Goal: Use online tool/utility: Utilize a website feature to perform a specific function

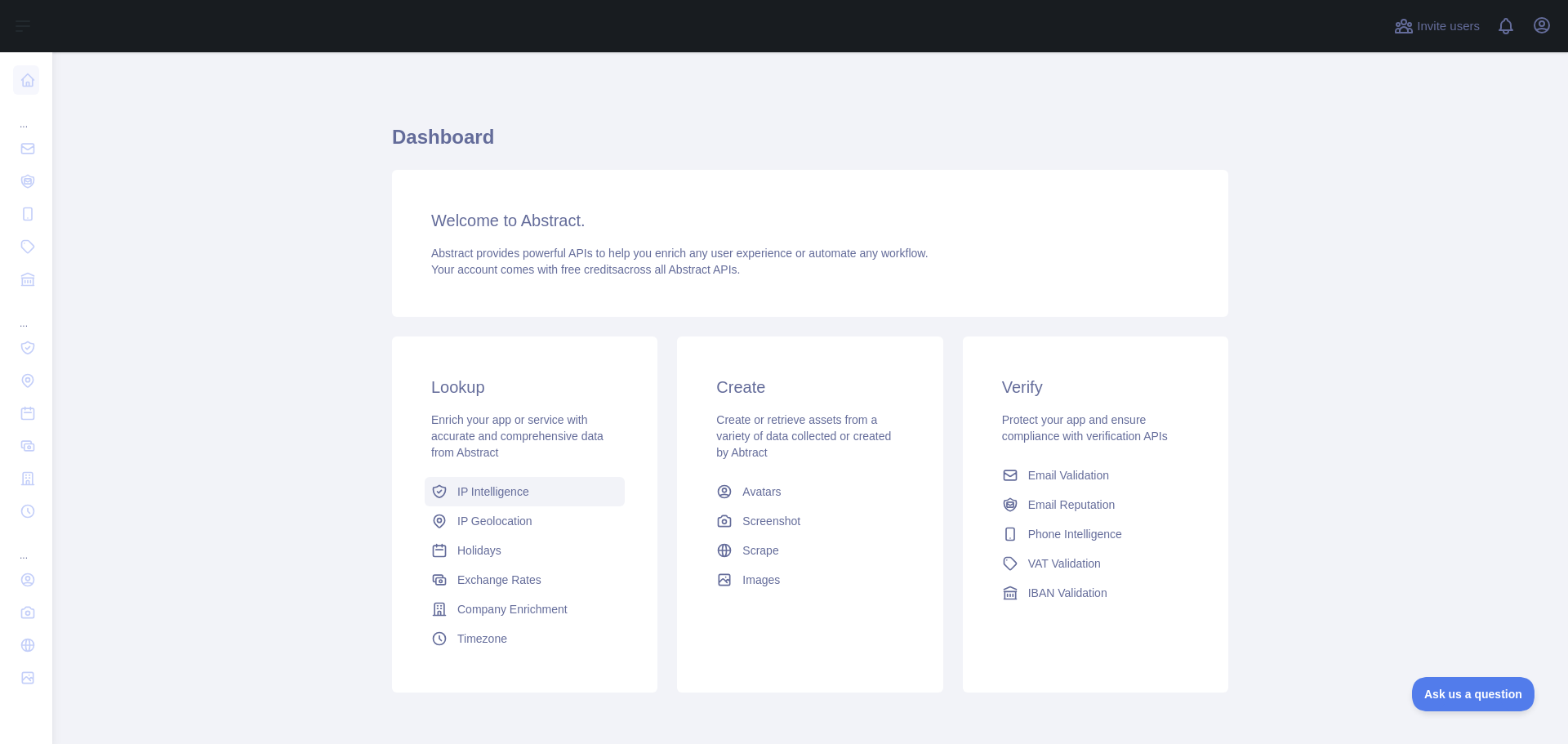
drag, startPoint x: 0, startPoint y: 0, endPoint x: 501, endPoint y: 496, distance: 705.0
click at [501, 496] on span "IP Intelligence" at bounding box center [493, 492] width 72 height 17
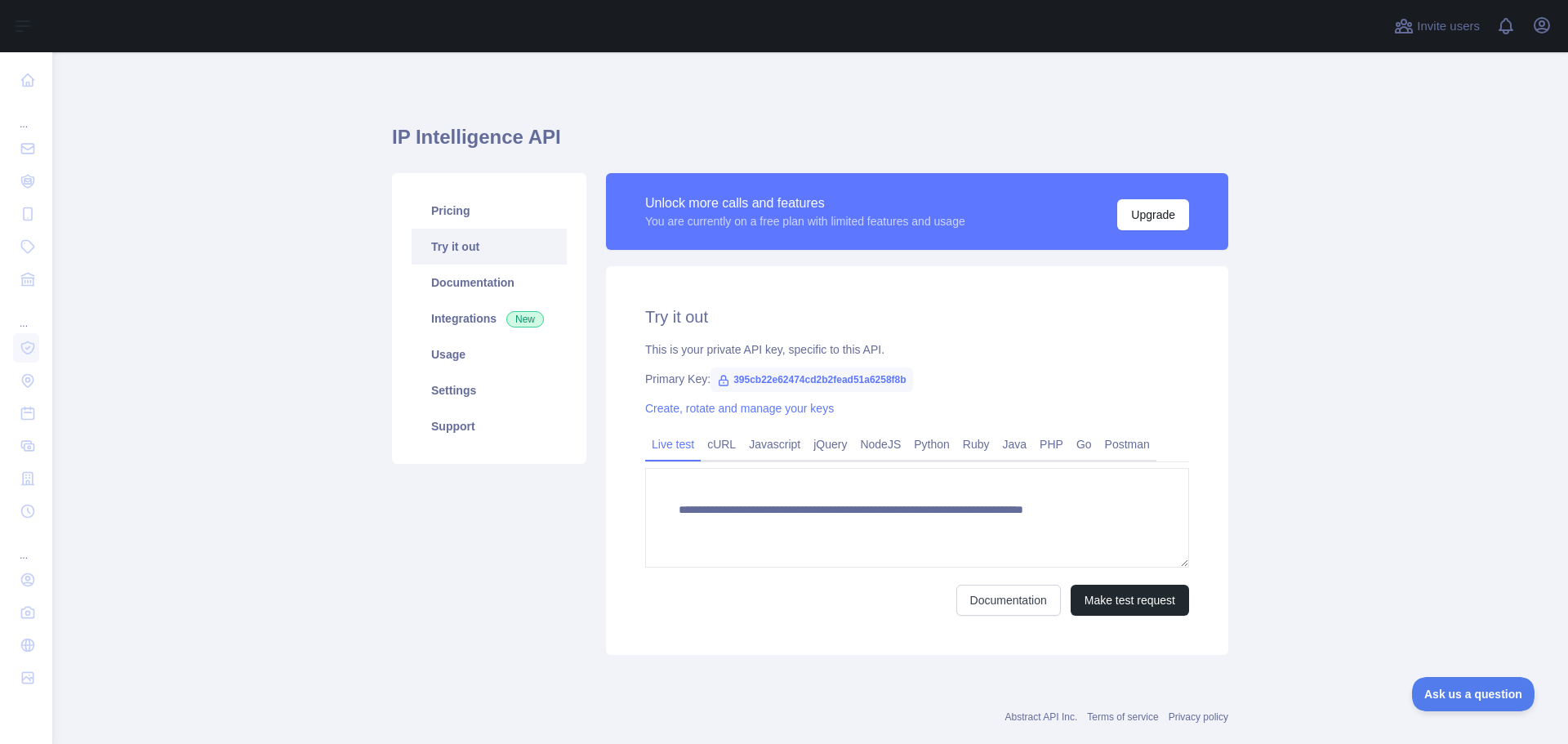
type textarea "**********"
drag, startPoint x: 484, startPoint y: 453, endPoint x: 482, endPoint y: 445, distance: 8.2
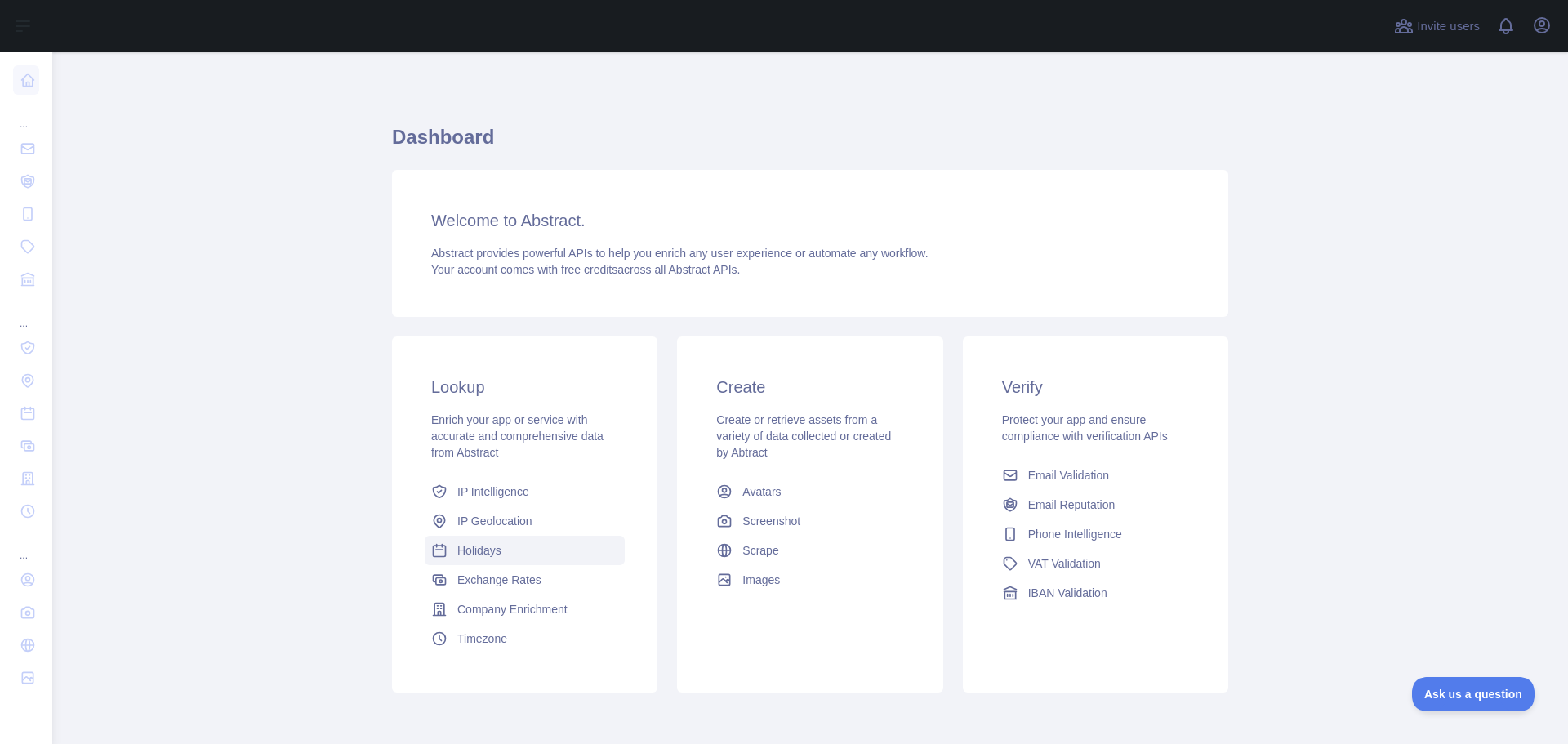
click at [464, 536] on link "Holidays" at bounding box center [524, 551] width 200 height 30
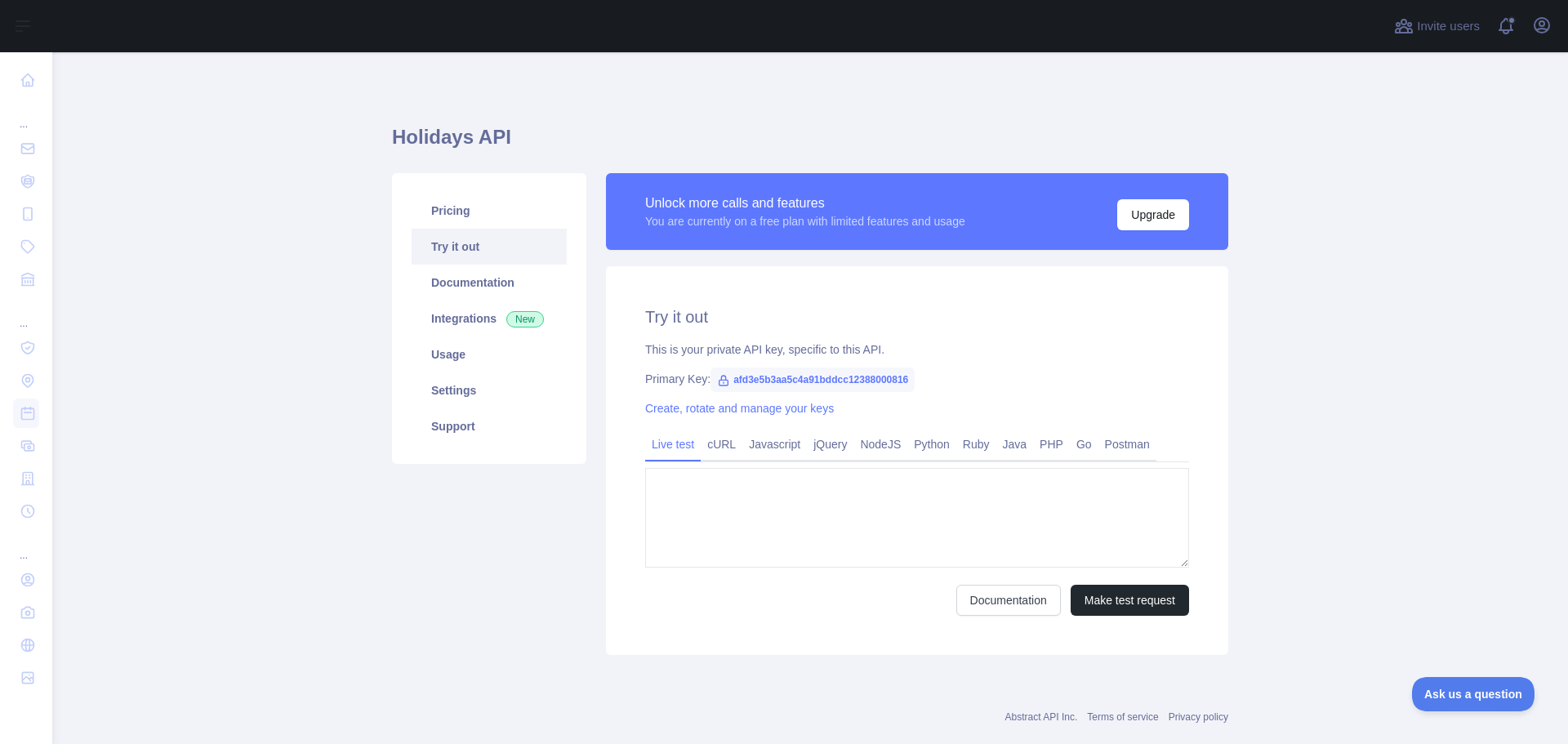
type textarea "**********"
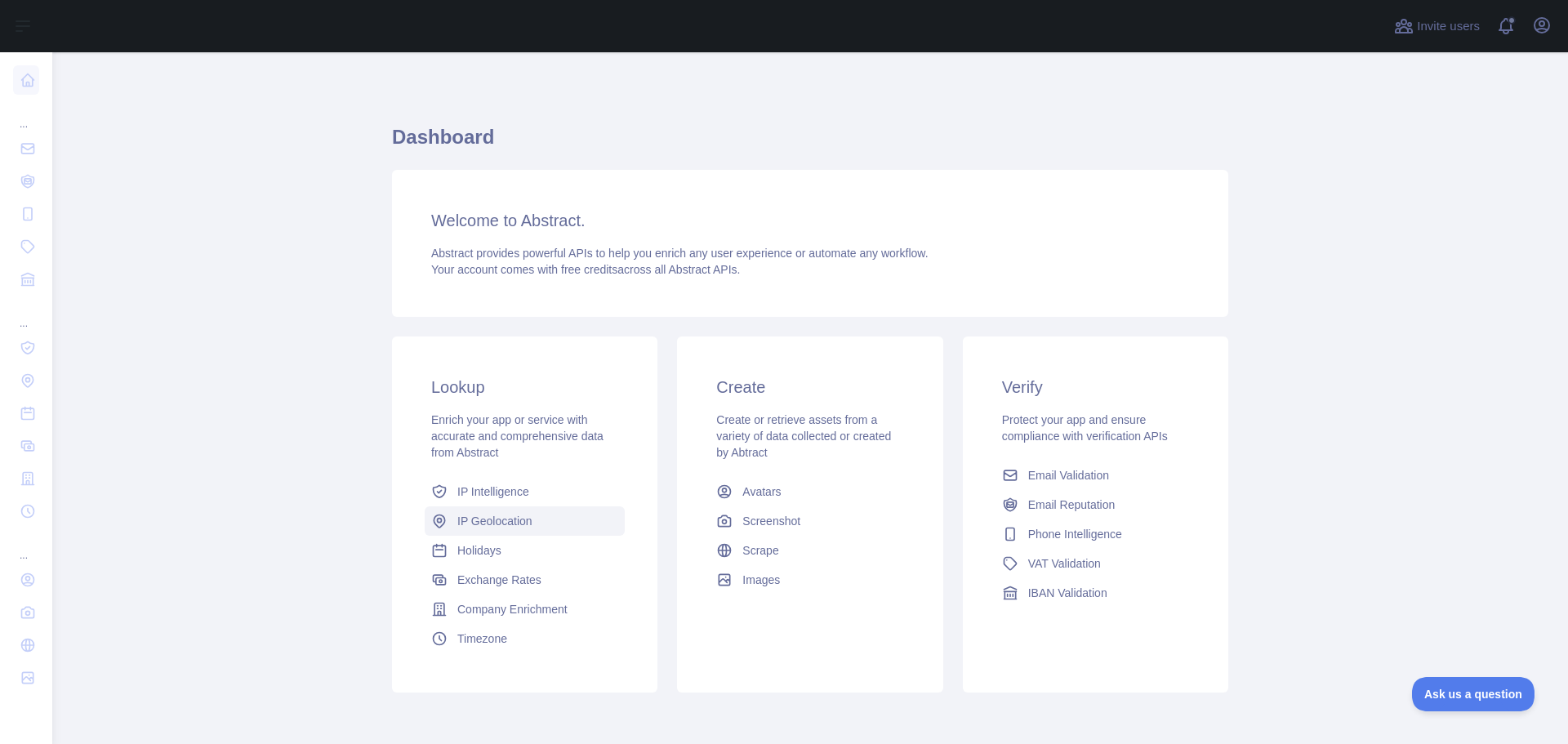
click at [483, 519] on span "IP Geolocation" at bounding box center [495, 521] width 75 height 17
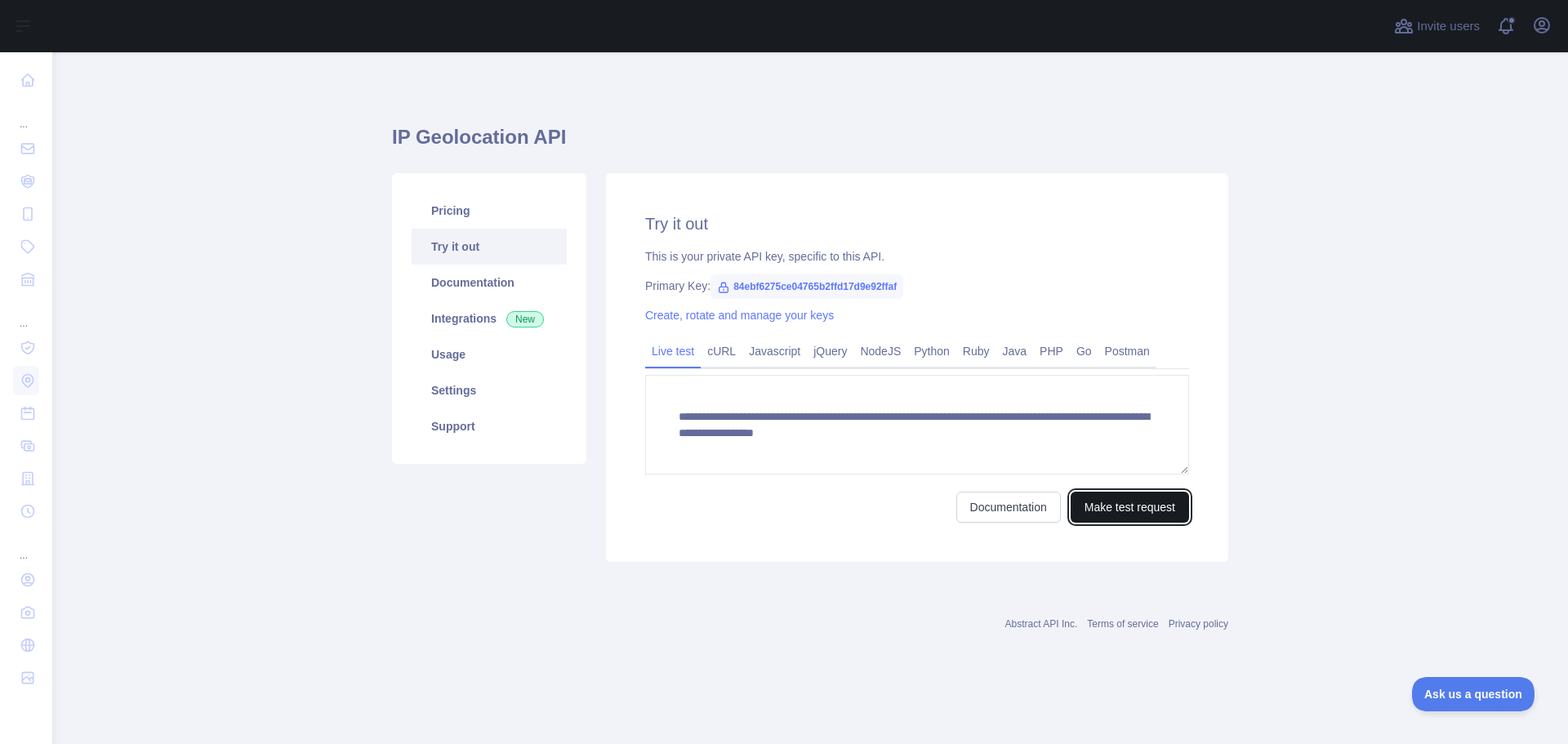
click at [1128, 515] on button "Make test request" at bounding box center [1129, 508] width 118 height 31
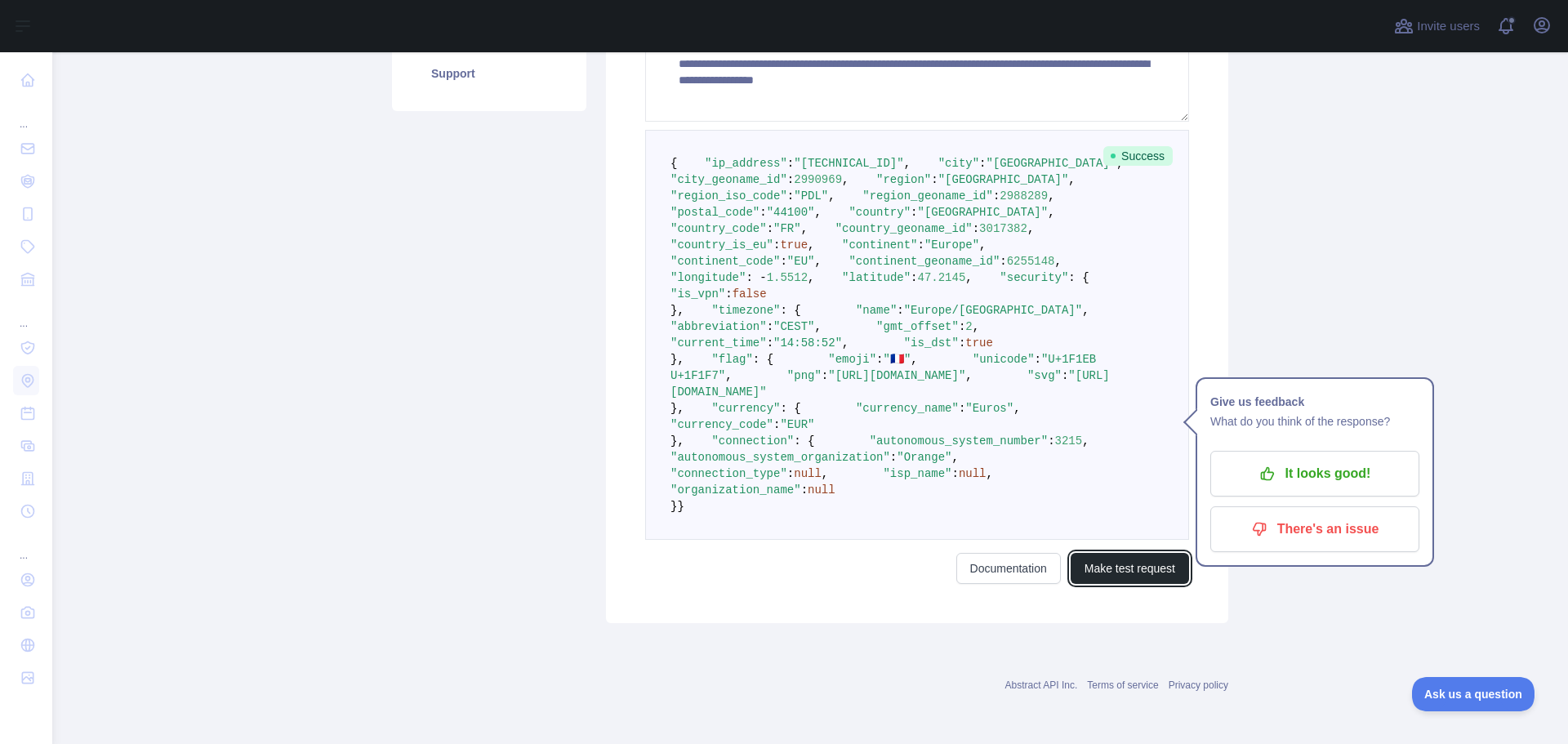
scroll to position [653, 0]
drag, startPoint x: 724, startPoint y: 336, endPoint x: 887, endPoint y: 368, distance: 166.1
click at [887, 368] on code "{ "ip_address" : "[TECHNICAL_ID]" , "city" : "[GEOGRAPHIC_DATA]" , "city_geonam…" at bounding box center [911, 335] width 480 height 356
click at [895, 400] on pre "{ "ip_address" : "[TECHNICAL_ID]" , "city" : "[GEOGRAPHIC_DATA]" , "city_geonam…" at bounding box center [917, 335] width 544 height 410
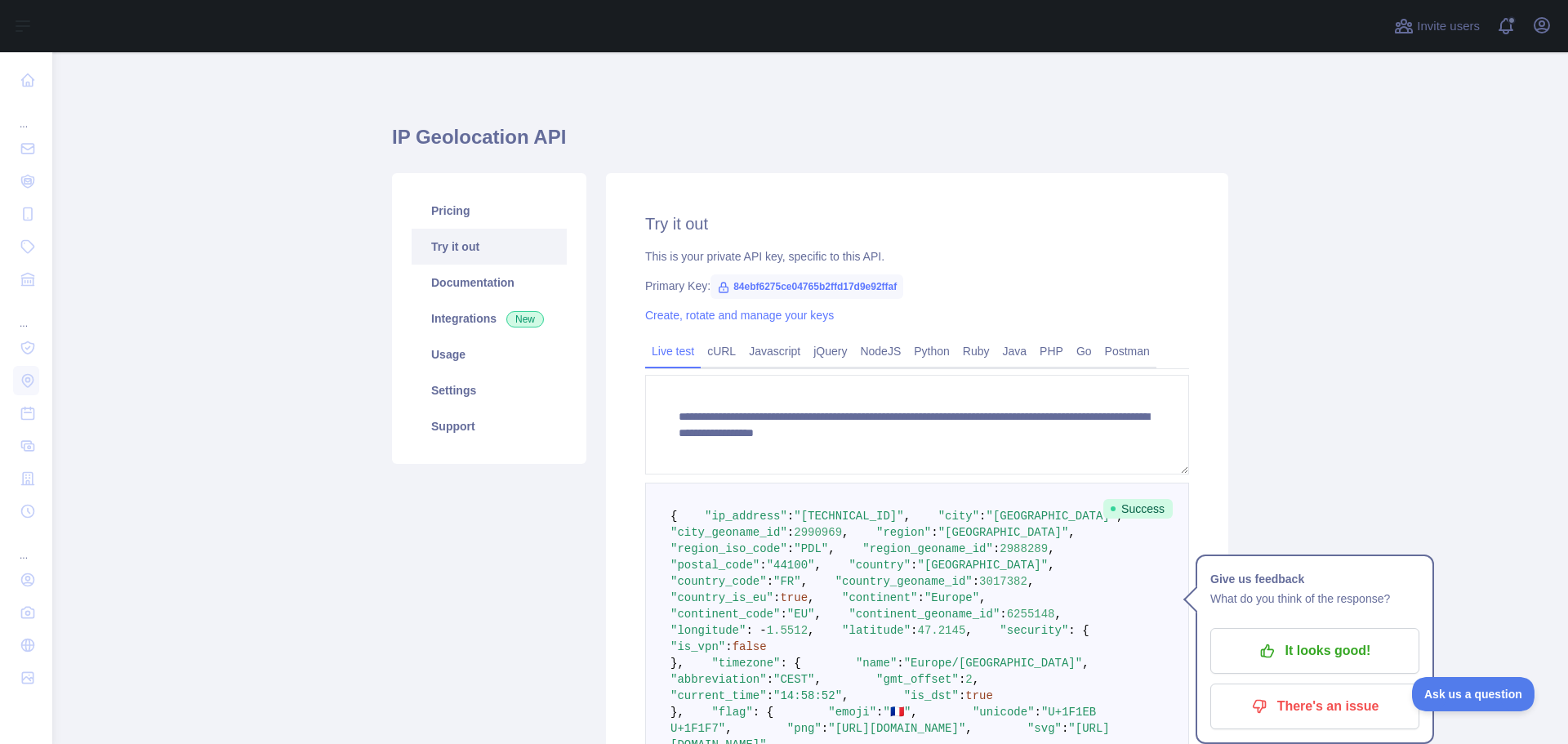
scroll to position [0, 0]
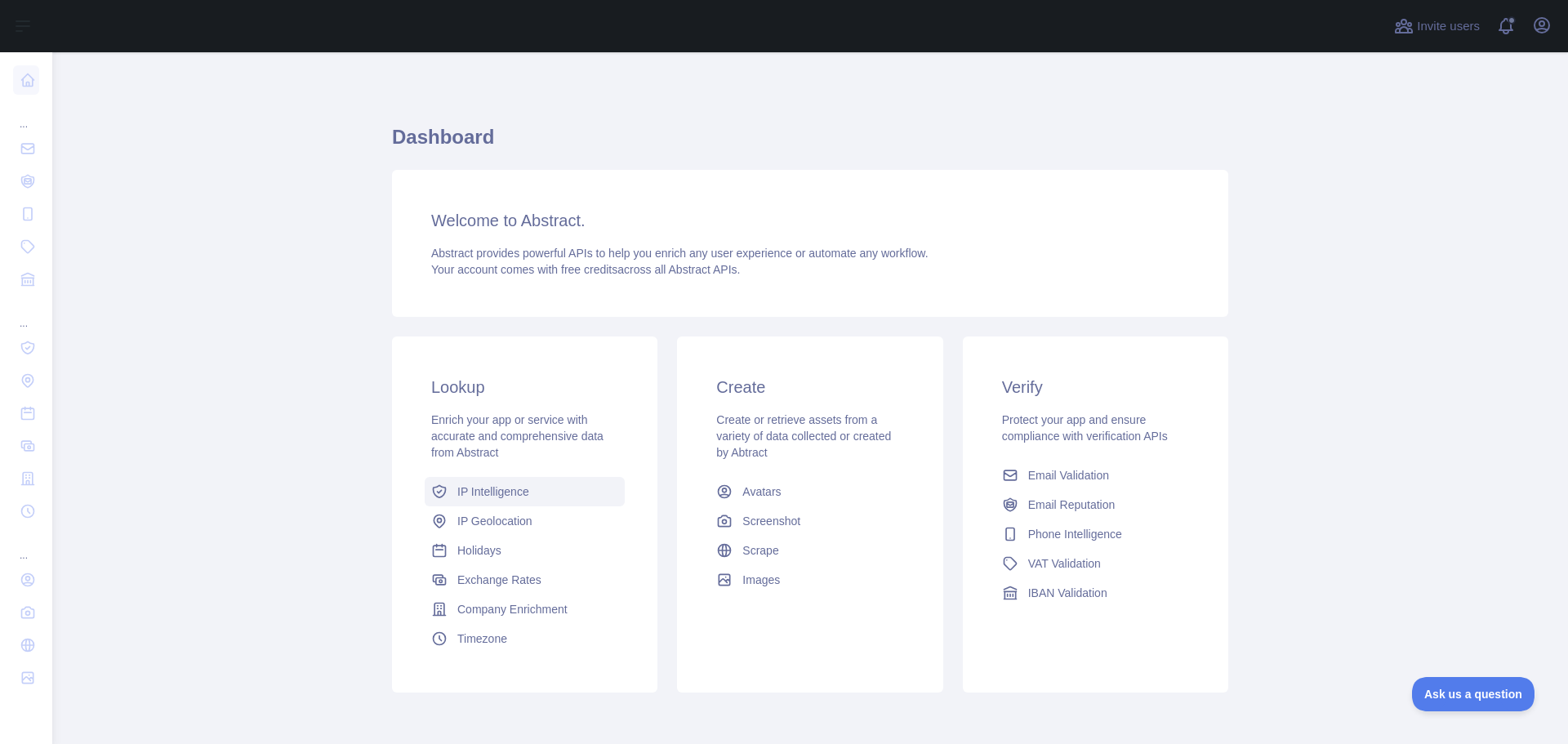
click at [513, 500] on link "IP Intelligence" at bounding box center [524, 492] width 200 height 30
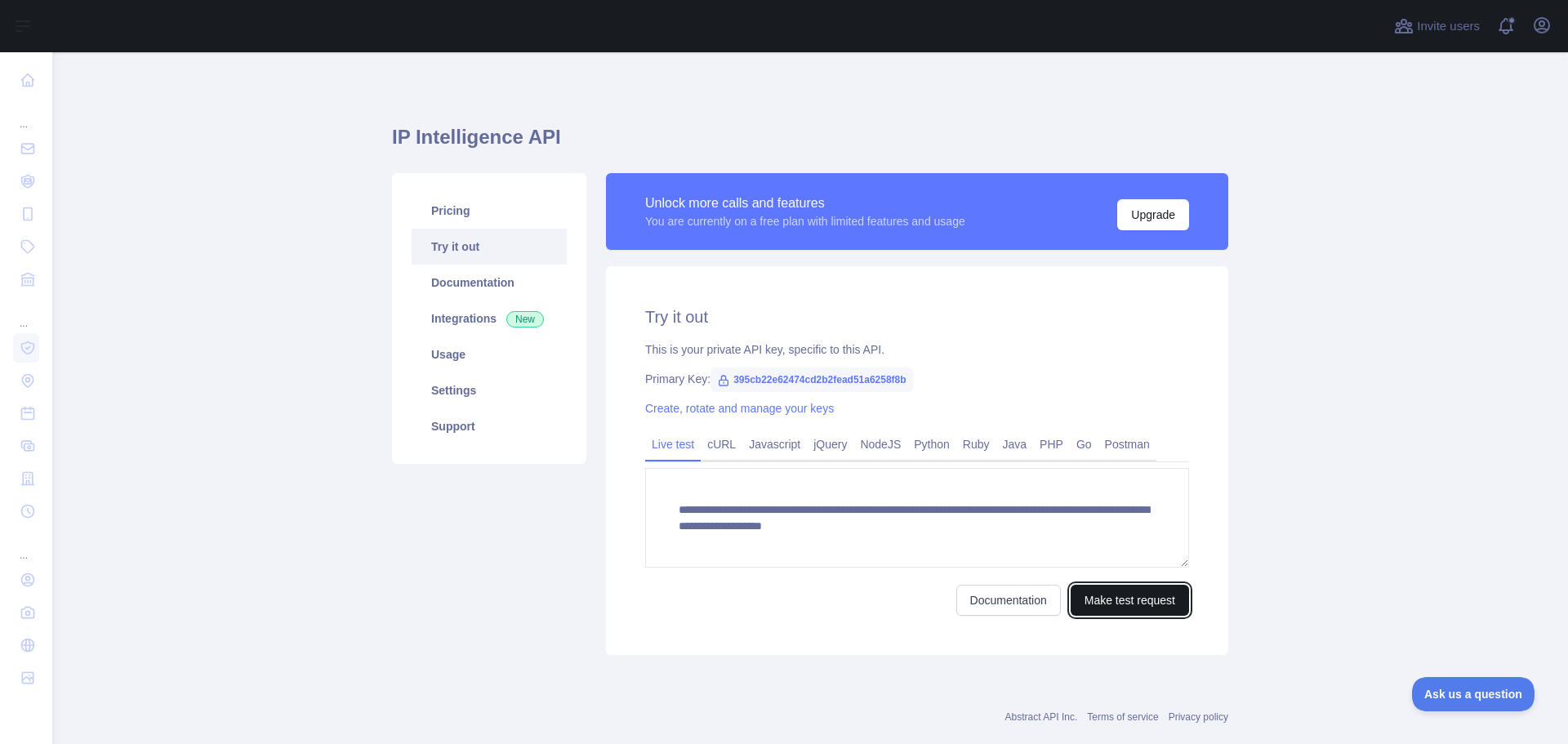
click at [1140, 596] on button "Make test request" at bounding box center [1129, 600] width 118 height 31
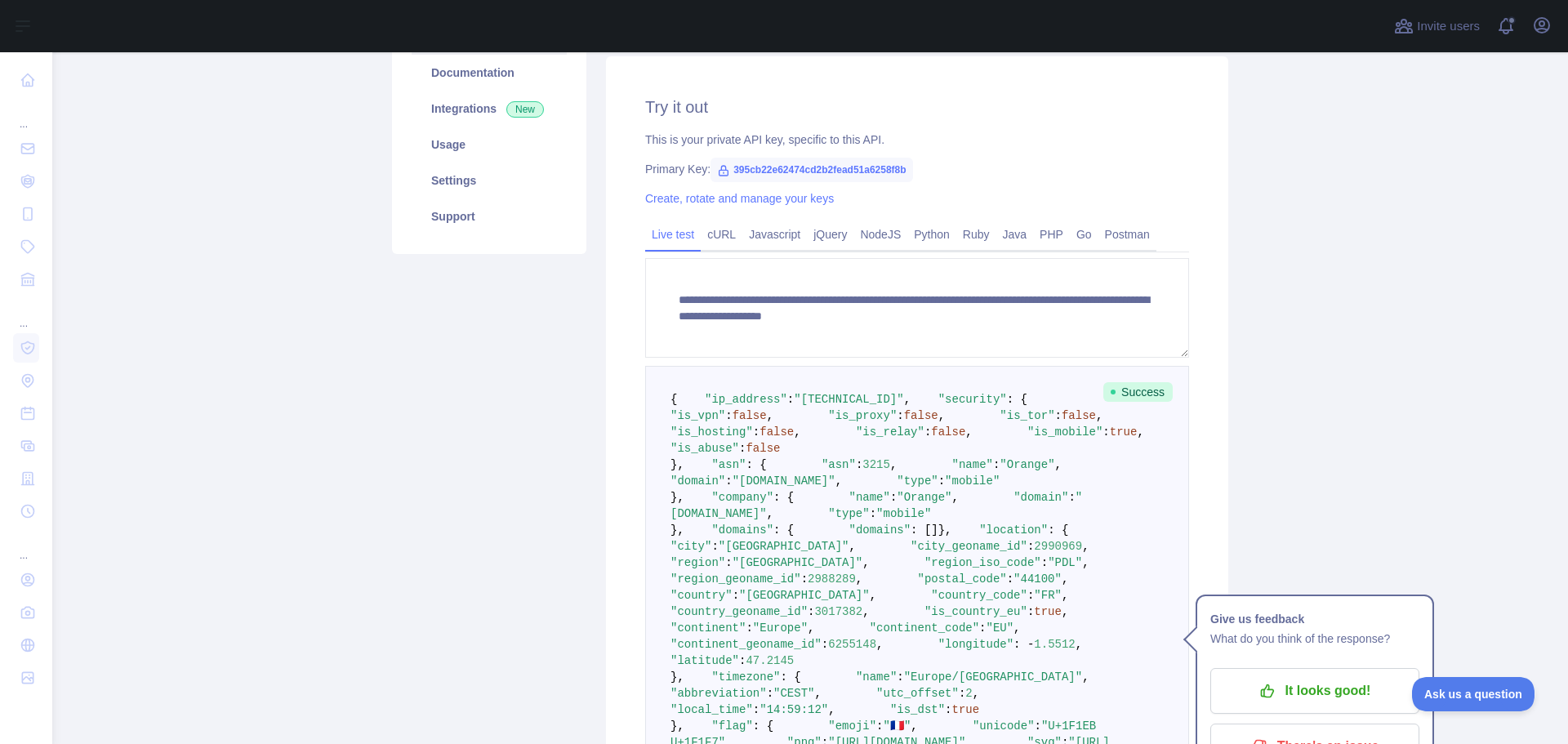
scroll to position [327, 0]
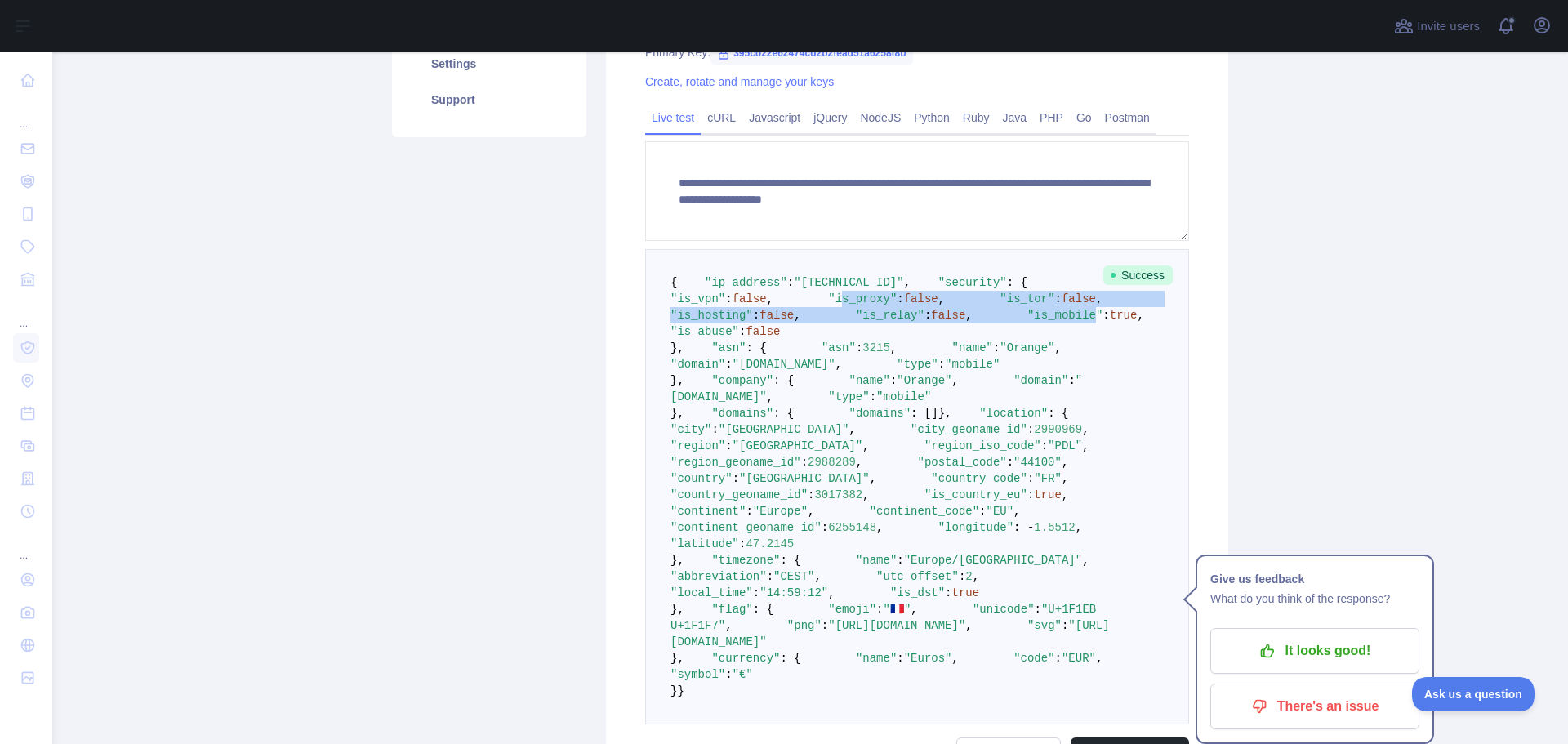
drag, startPoint x: 728, startPoint y: 345, endPoint x: 778, endPoint y: 413, distance: 84.4
click at [778, 413] on code "{ "ip_address" : "[TECHNICAL_ID]" , "security" : { "is_vpn" : false , "is_proxy…" at bounding box center [935, 487] width 528 height 421
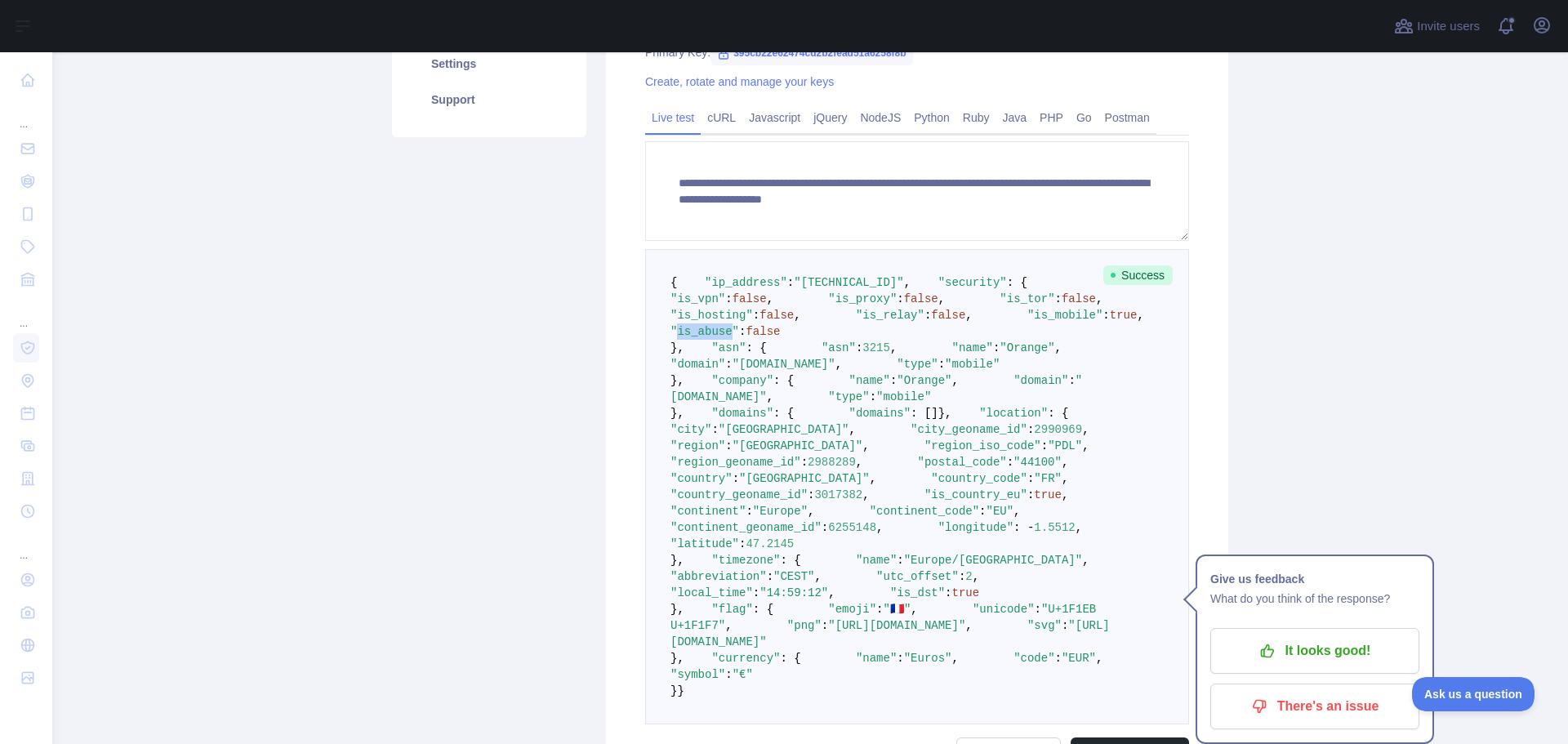
drag, startPoint x: 772, startPoint y: 430, endPoint x: 719, endPoint y: 428, distance: 53.0
click at [719, 339] on span ""is_abuse"" at bounding box center [705, 331] width 69 height 13
click at [1110, 322] on span "true" at bounding box center [1123, 315] width 28 height 13
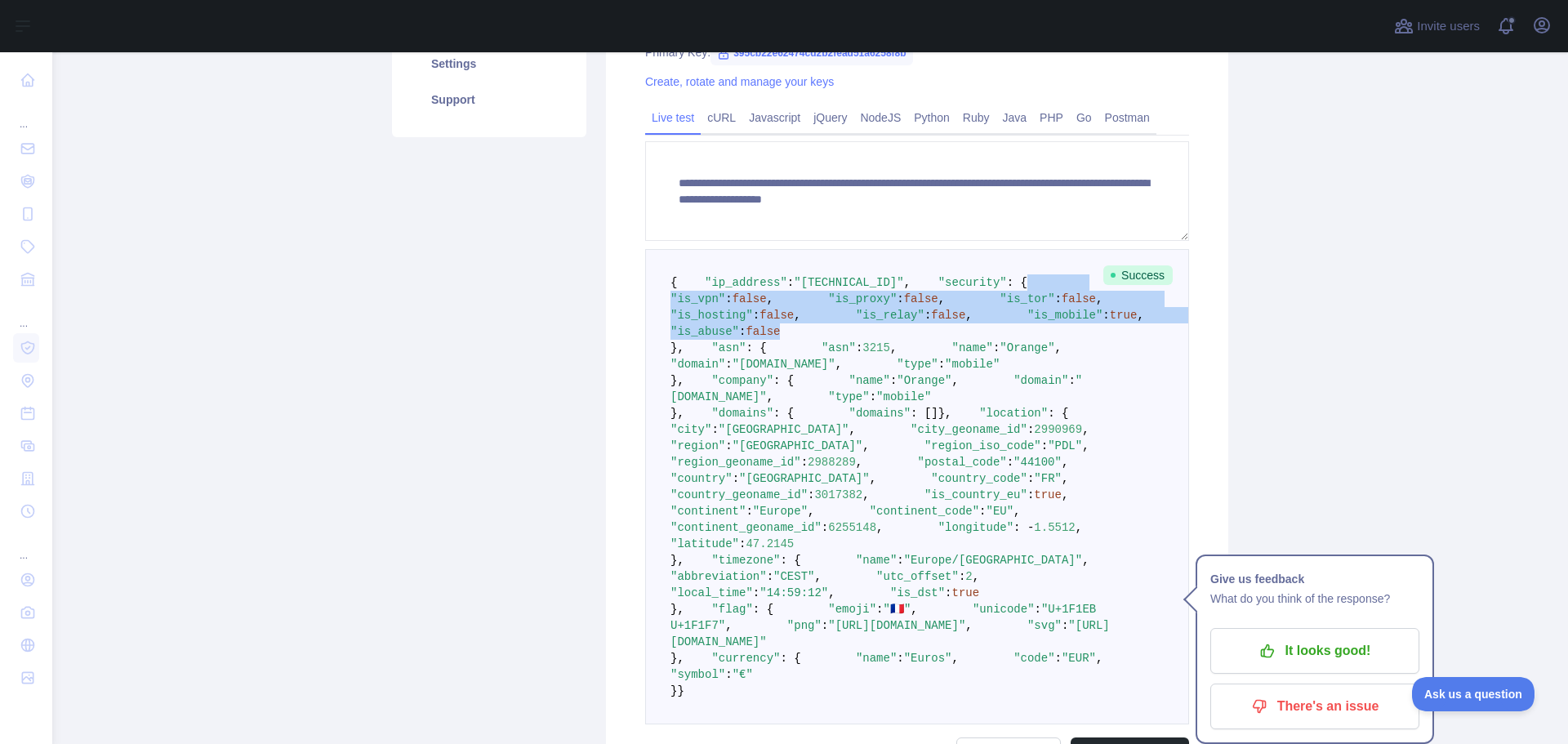
drag, startPoint x: 823, startPoint y: 426, endPoint x: 637, endPoint y: 336, distance: 206.6
click at [637, 336] on div "**********" at bounding box center [917, 374] width 623 height 869
click at [1326, 433] on main "**********" at bounding box center [810, 398] width 1516 height 692
